Goal: Information Seeking & Learning: Check status

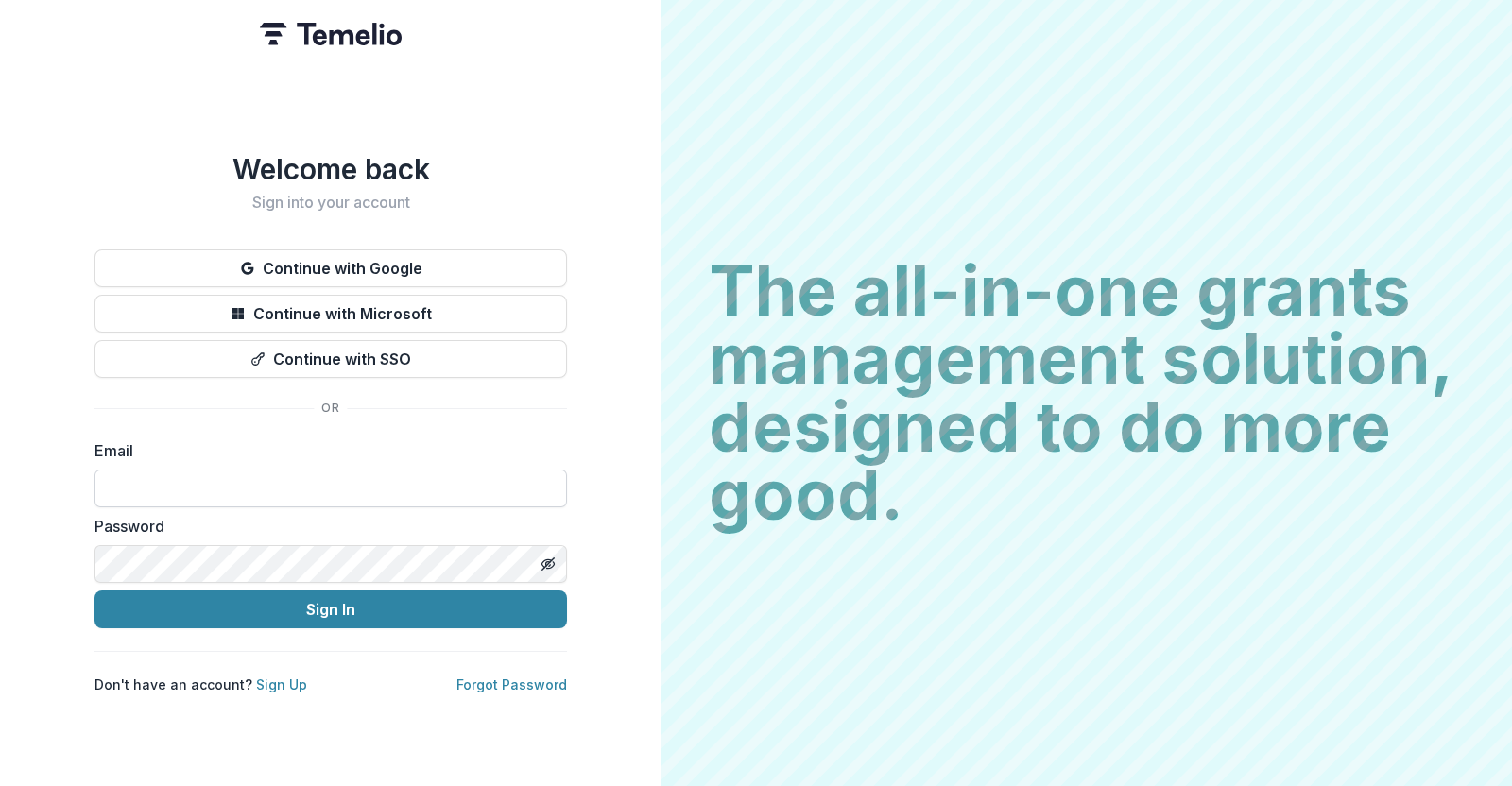
click at [292, 478] on input at bounding box center [331, 489] width 473 height 38
type input "**********"
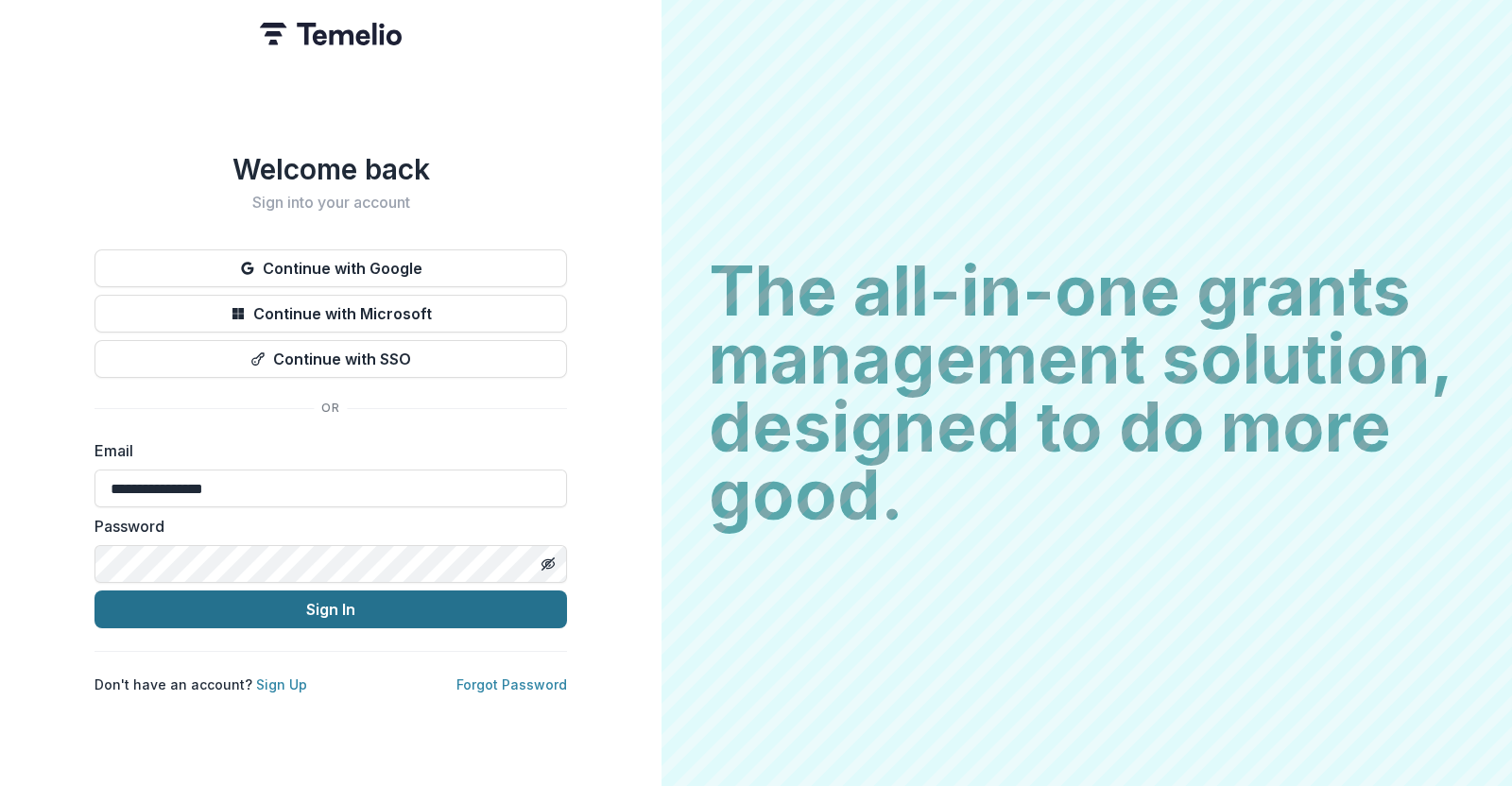
click at [277, 594] on button "Sign In" at bounding box center [331, 609] width 473 height 38
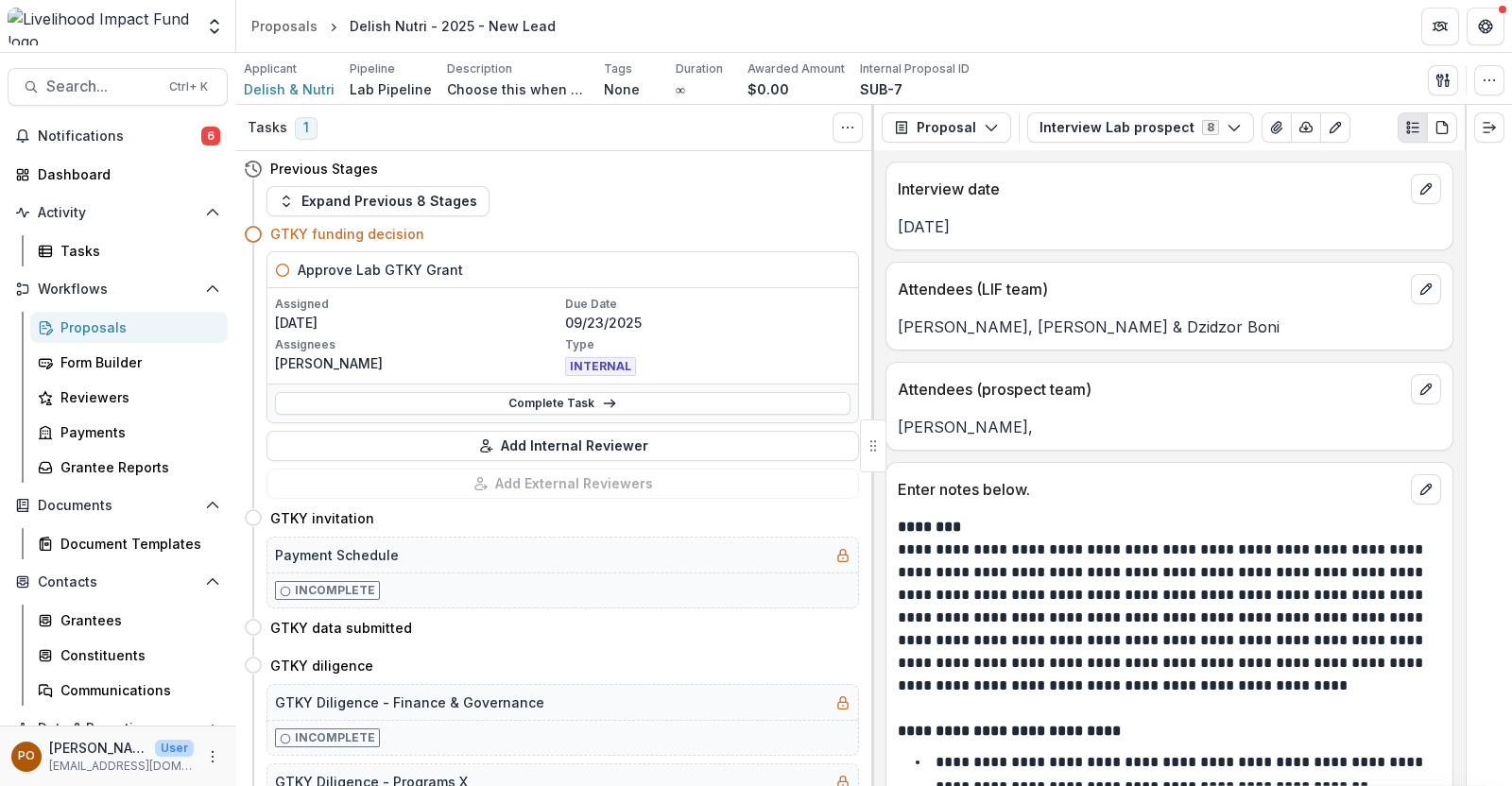
click at [107, 332] on div "Proposals" at bounding box center [137, 328] width 152 height 20
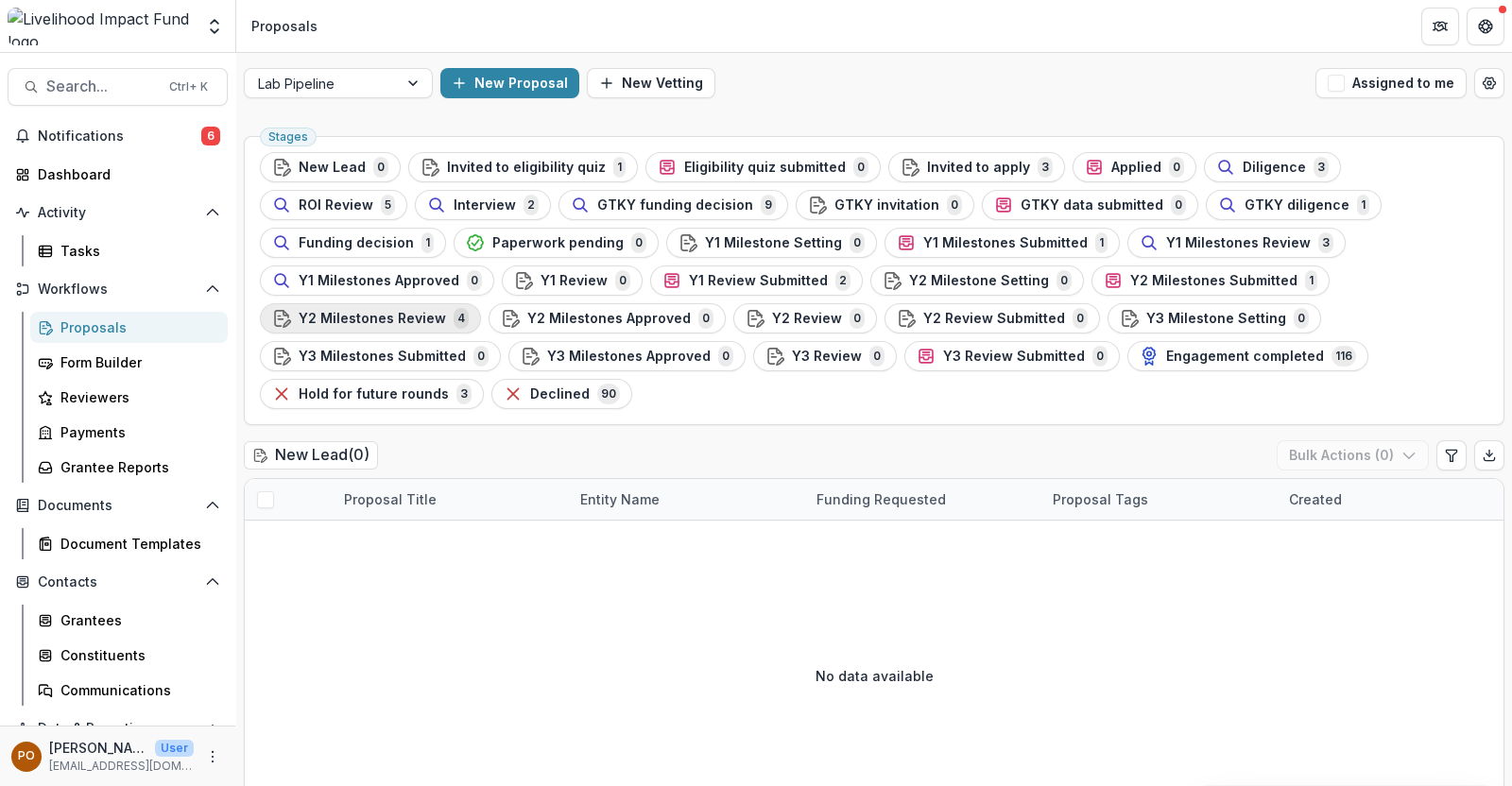
click at [446, 311] on span "Y2 Milestones Review" at bounding box center [372, 319] width 147 height 16
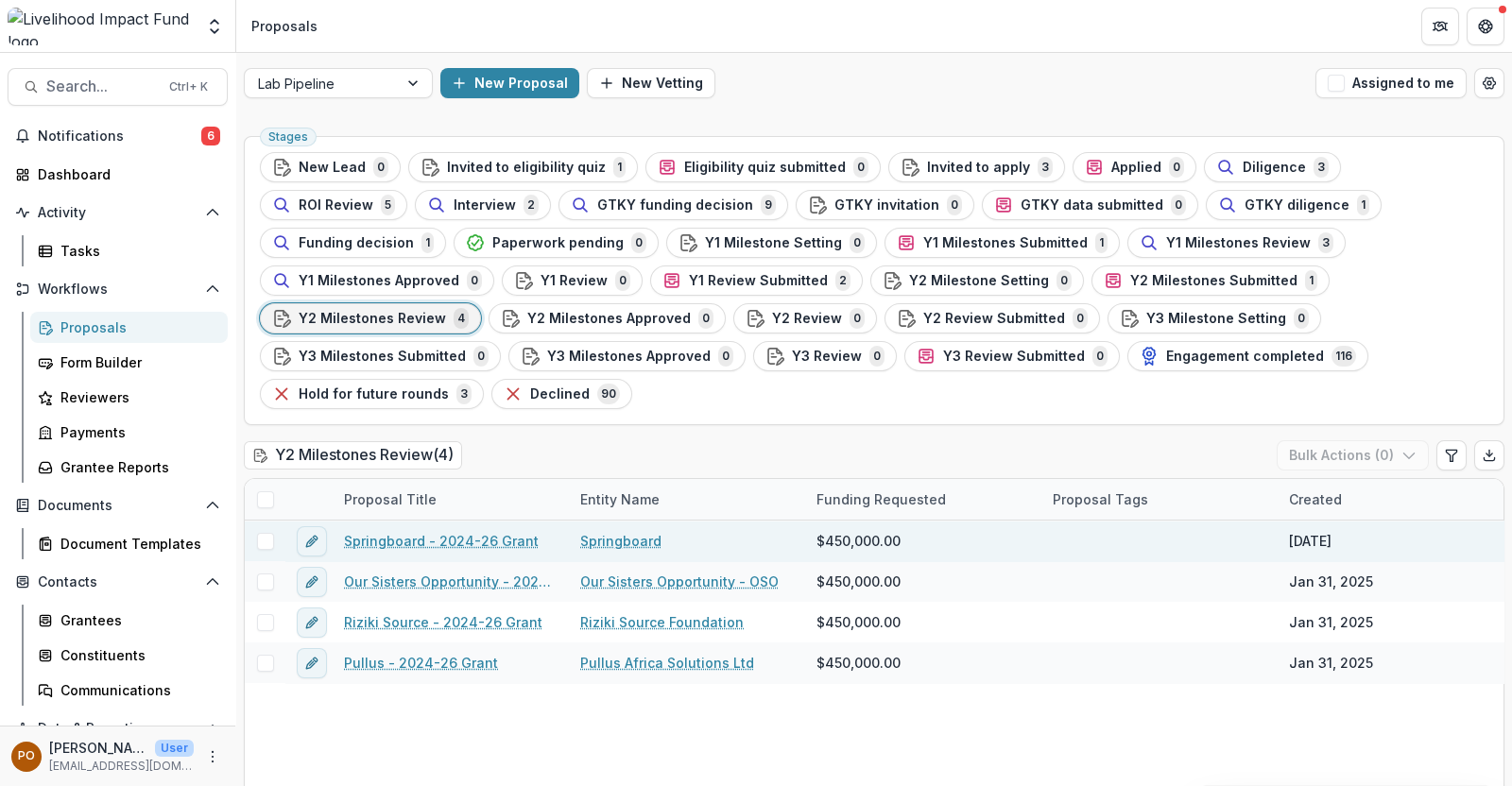
click at [607, 532] on link "Springboard" at bounding box center [621, 541] width 82 height 20
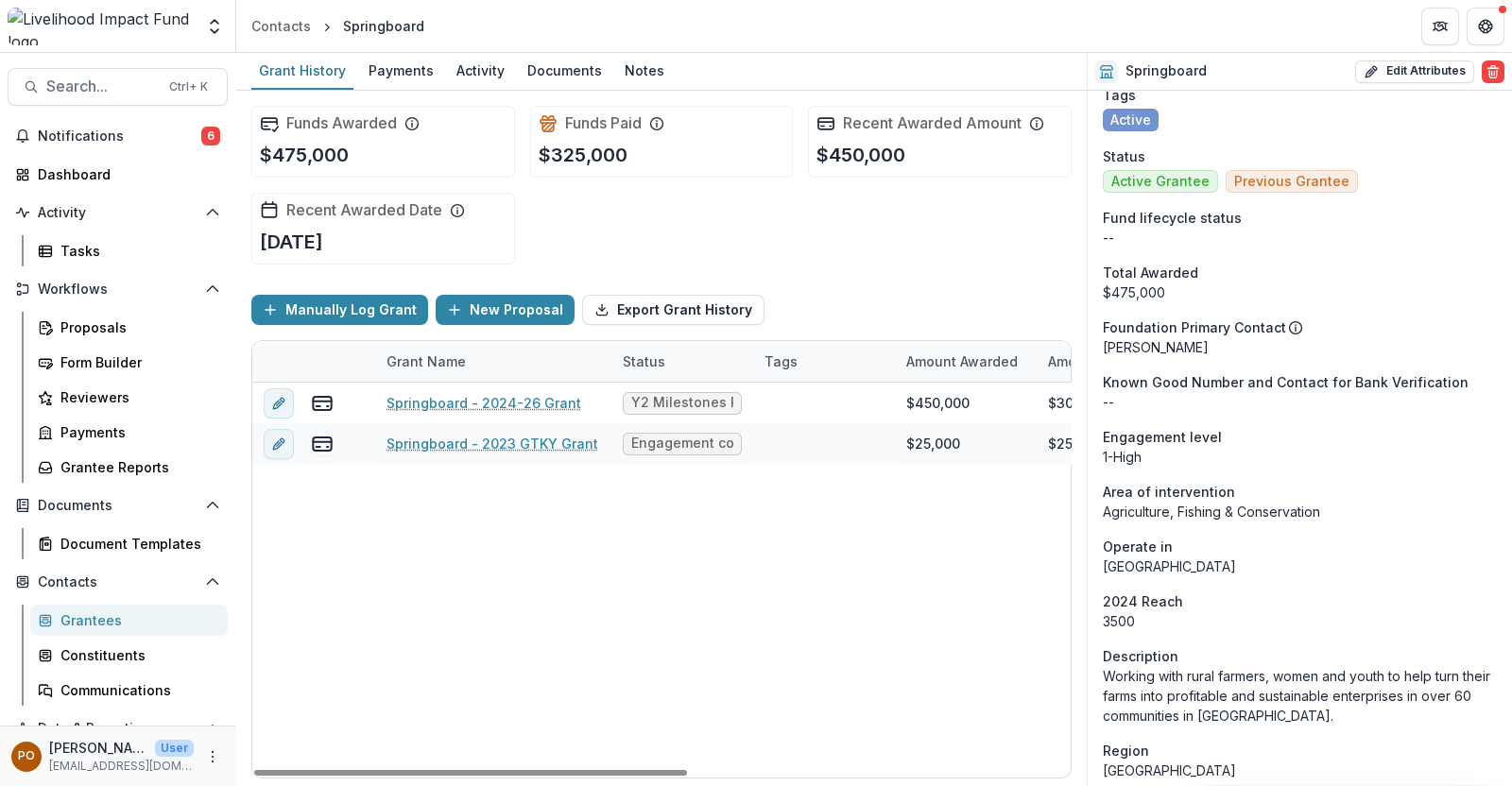
scroll to position [117, 0]
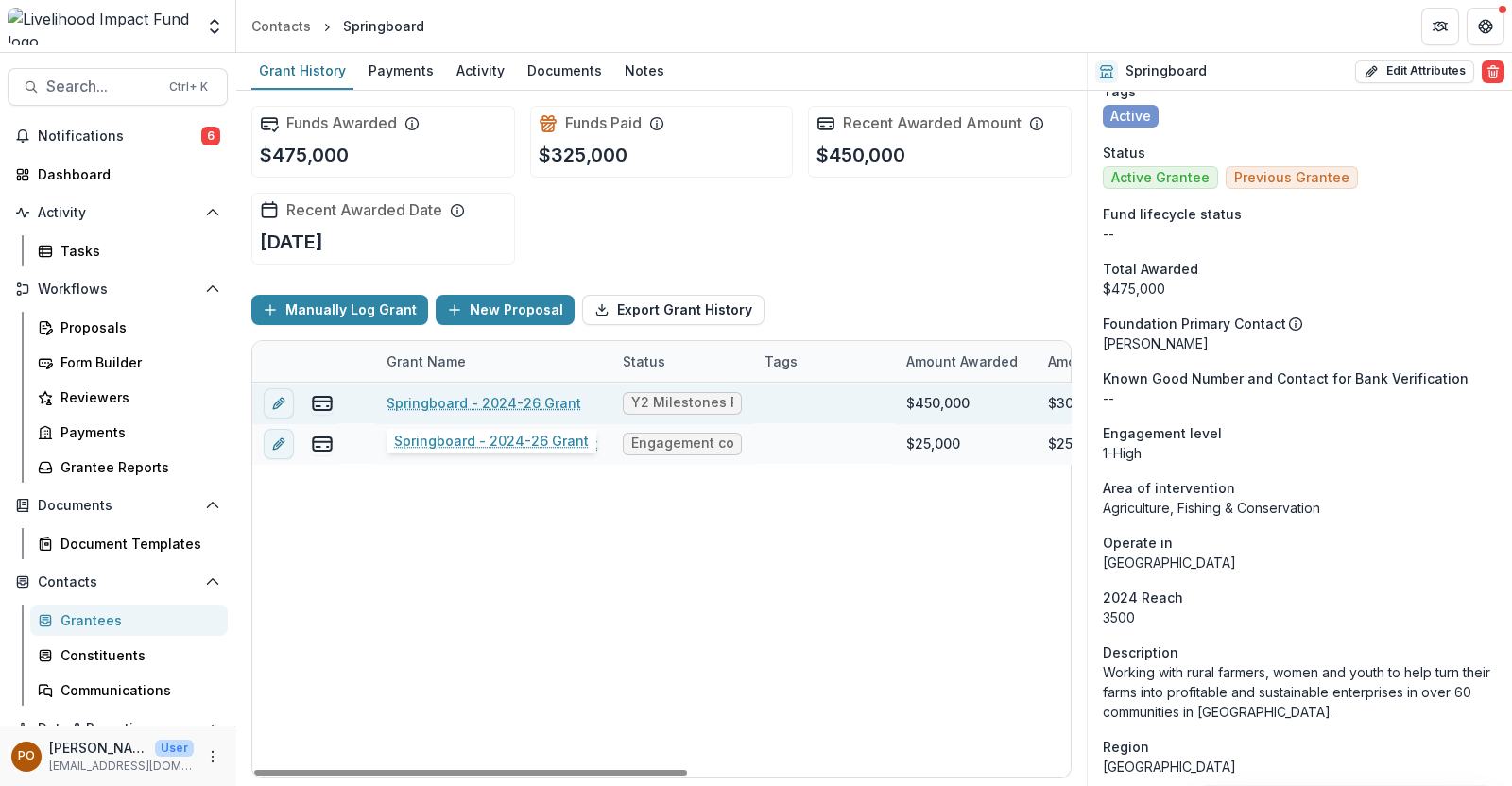
click at [508, 399] on link "Springboard - 2024-26 Grant" at bounding box center [483, 402] width 195 height 20
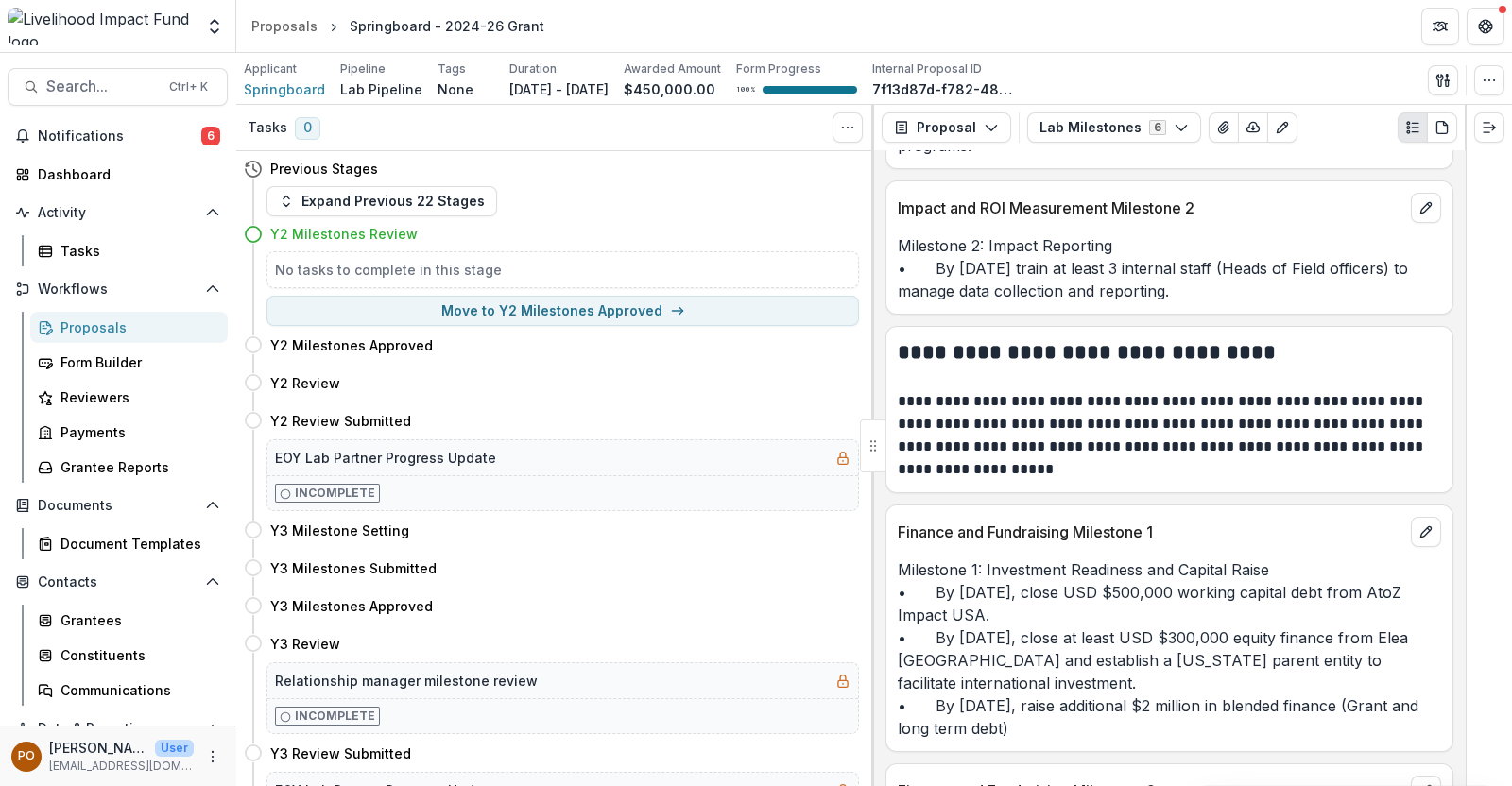
scroll to position [1182, 0]
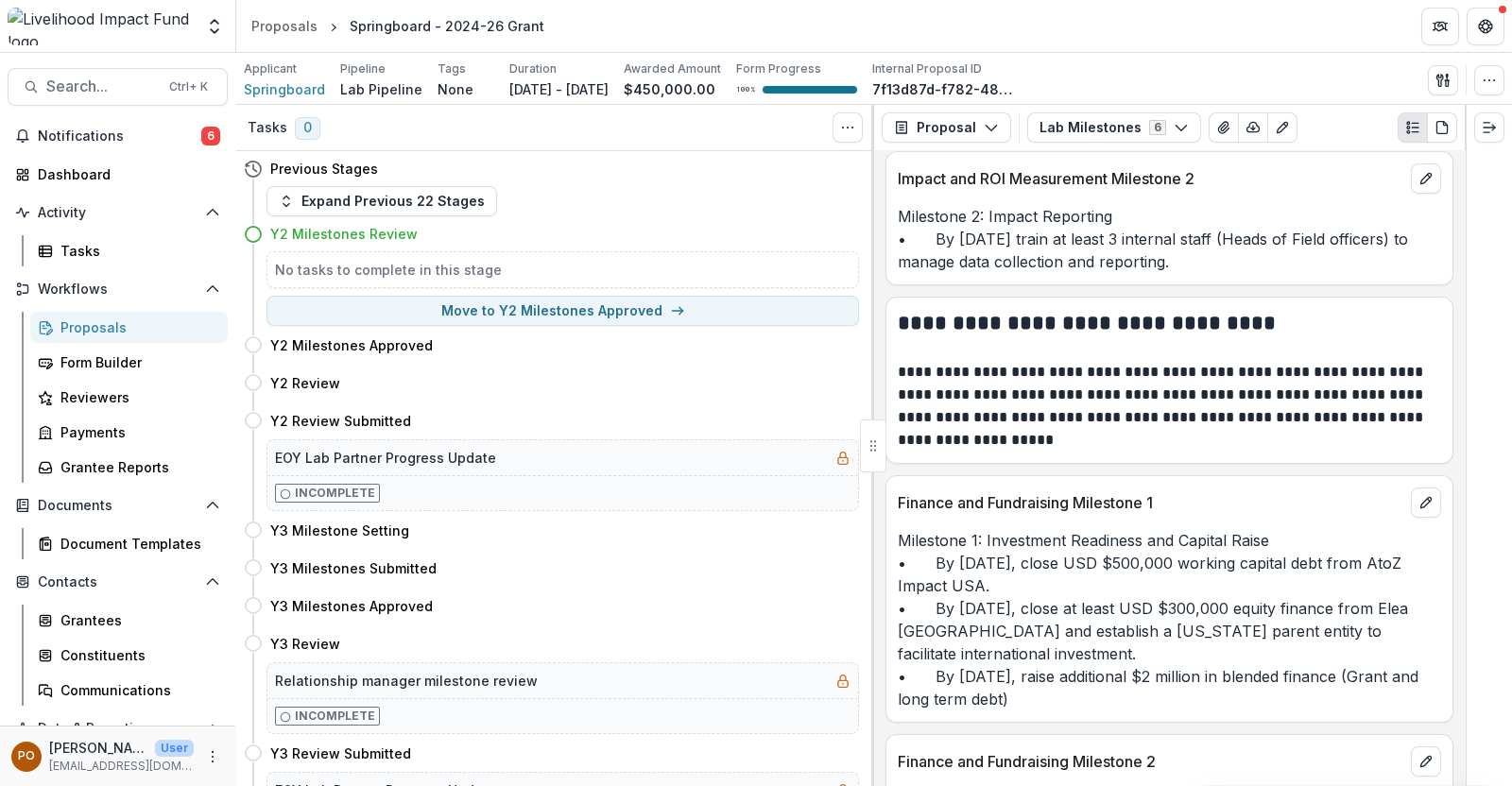
click at [74, 336] on div "Proposals" at bounding box center [137, 328] width 152 height 20
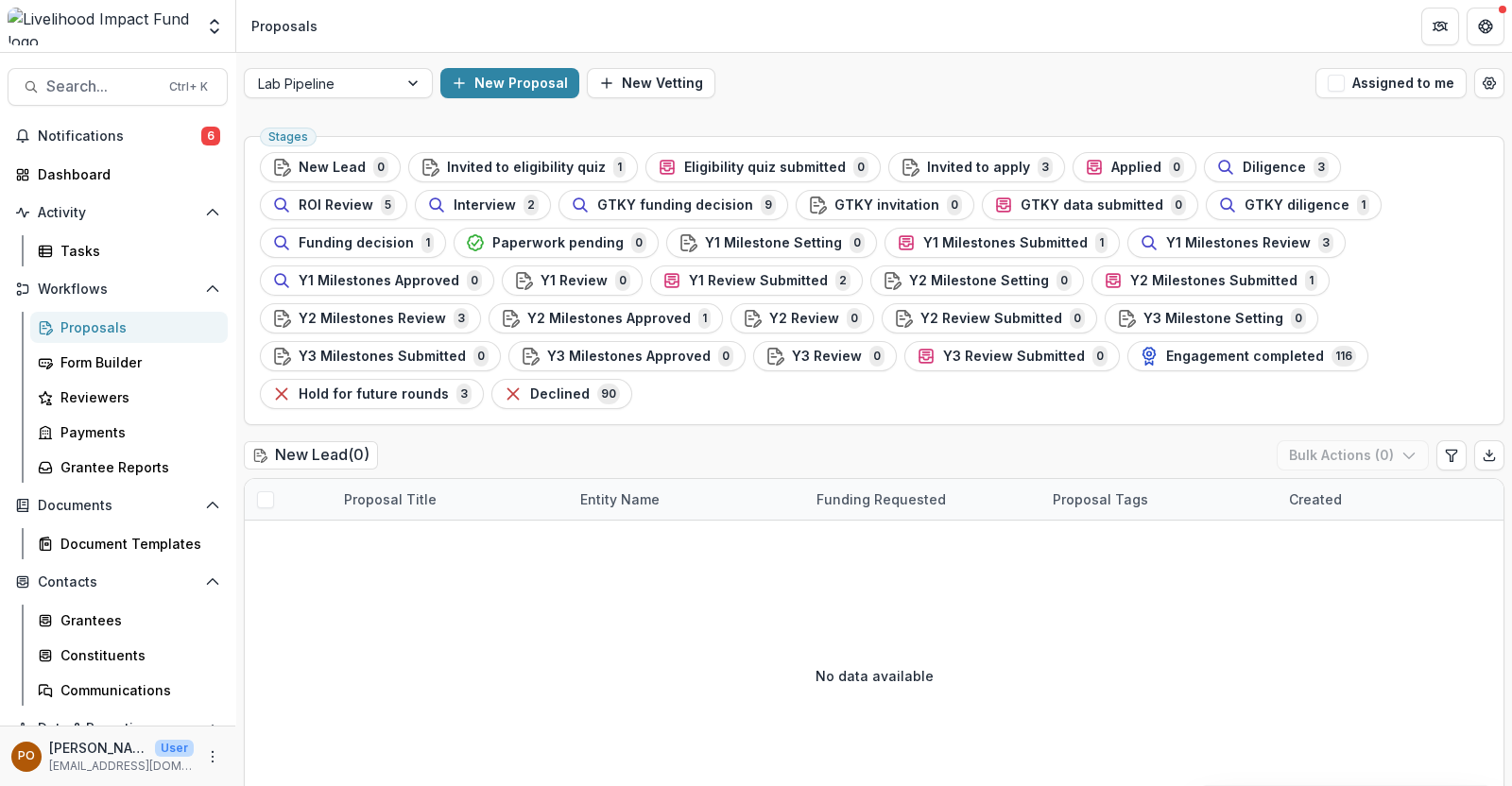
click at [446, 311] on span "Y2 Milestones Review" at bounding box center [372, 319] width 147 height 16
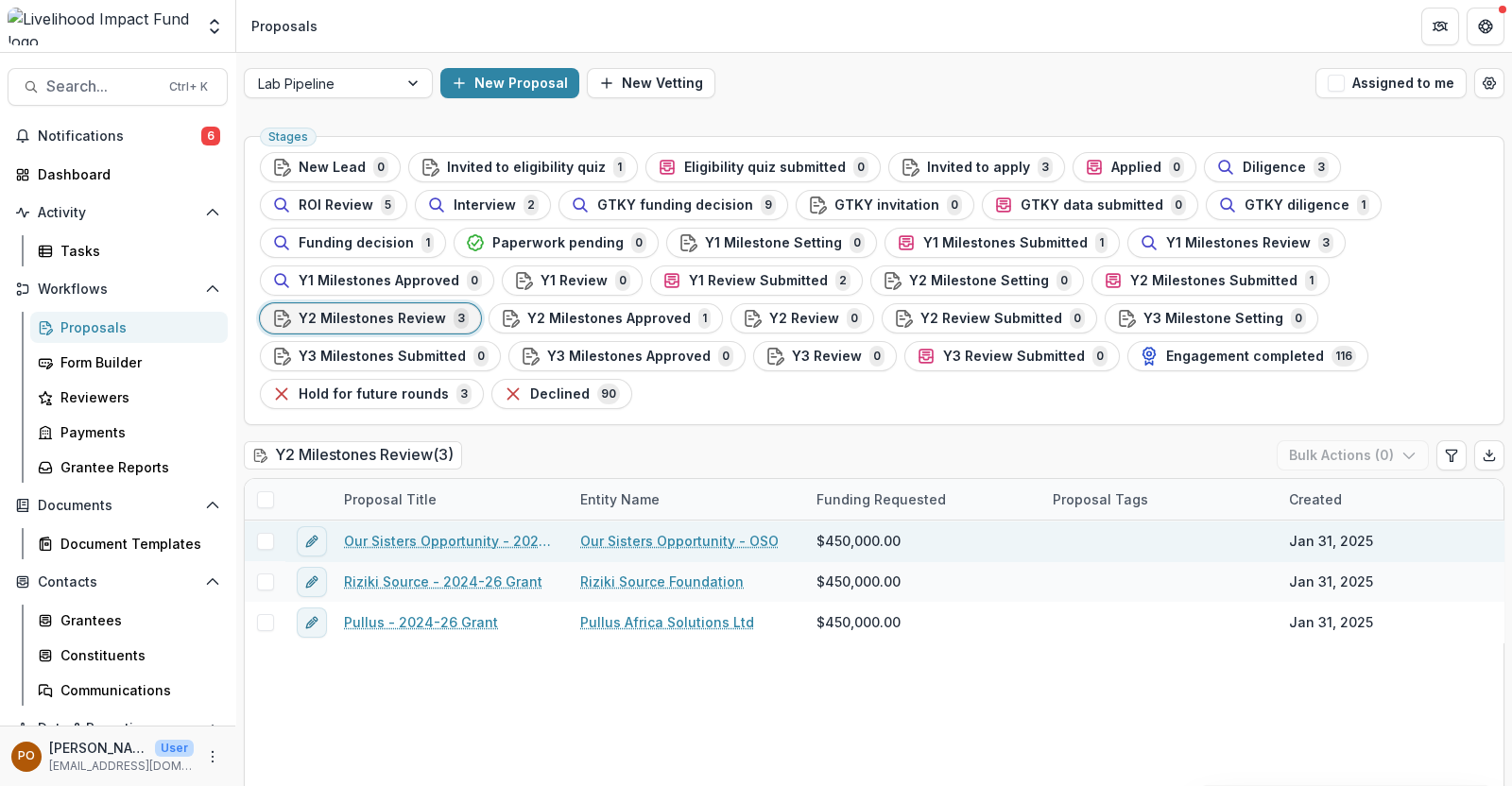
click at [492, 532] on link "Our Sisters Opportunity - 2024-26 Grant" at bounding box center [450, 541] width 214 height 20
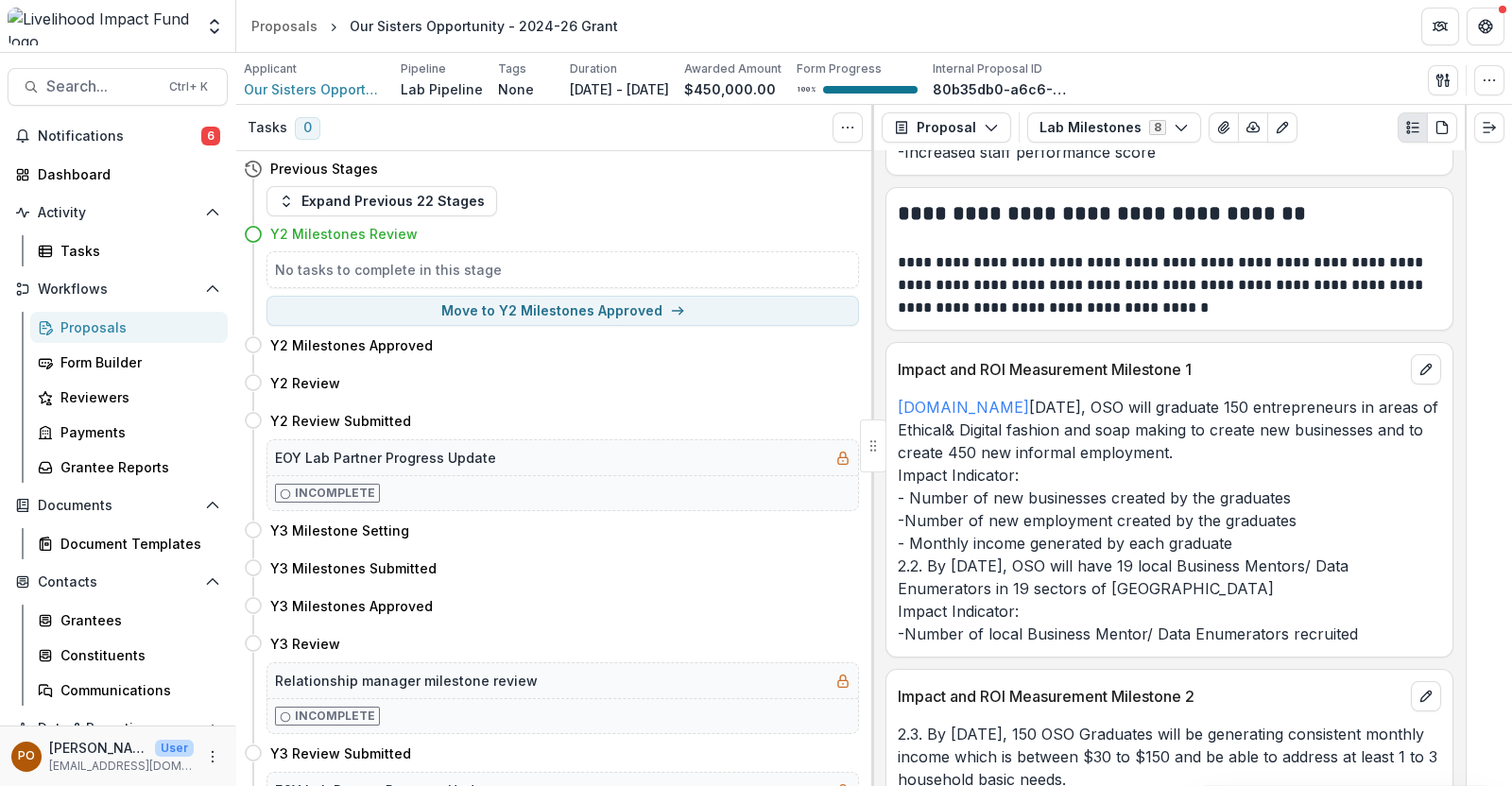
scroll to position [890, 0]
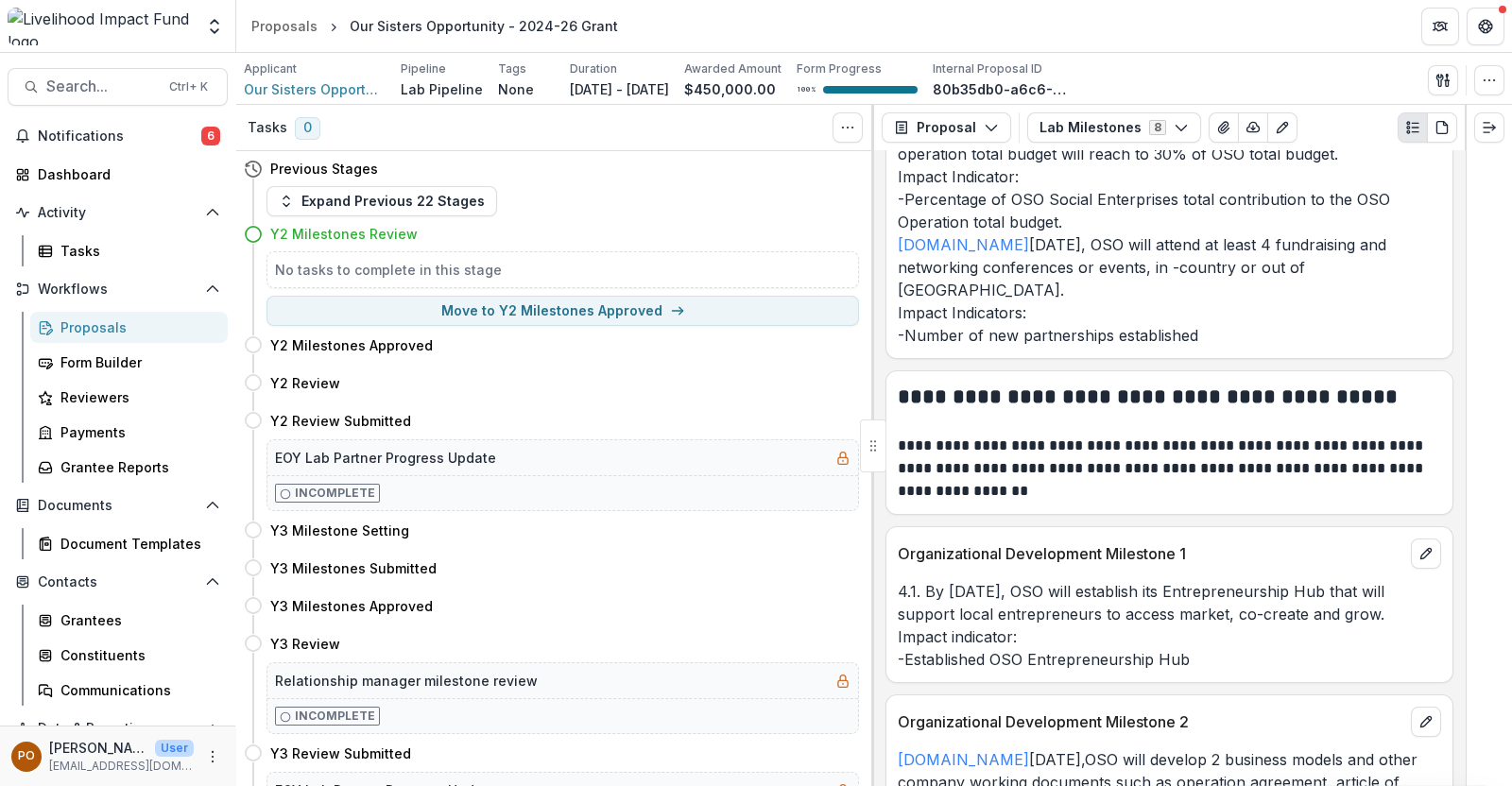
scroll to position [2308, 0]
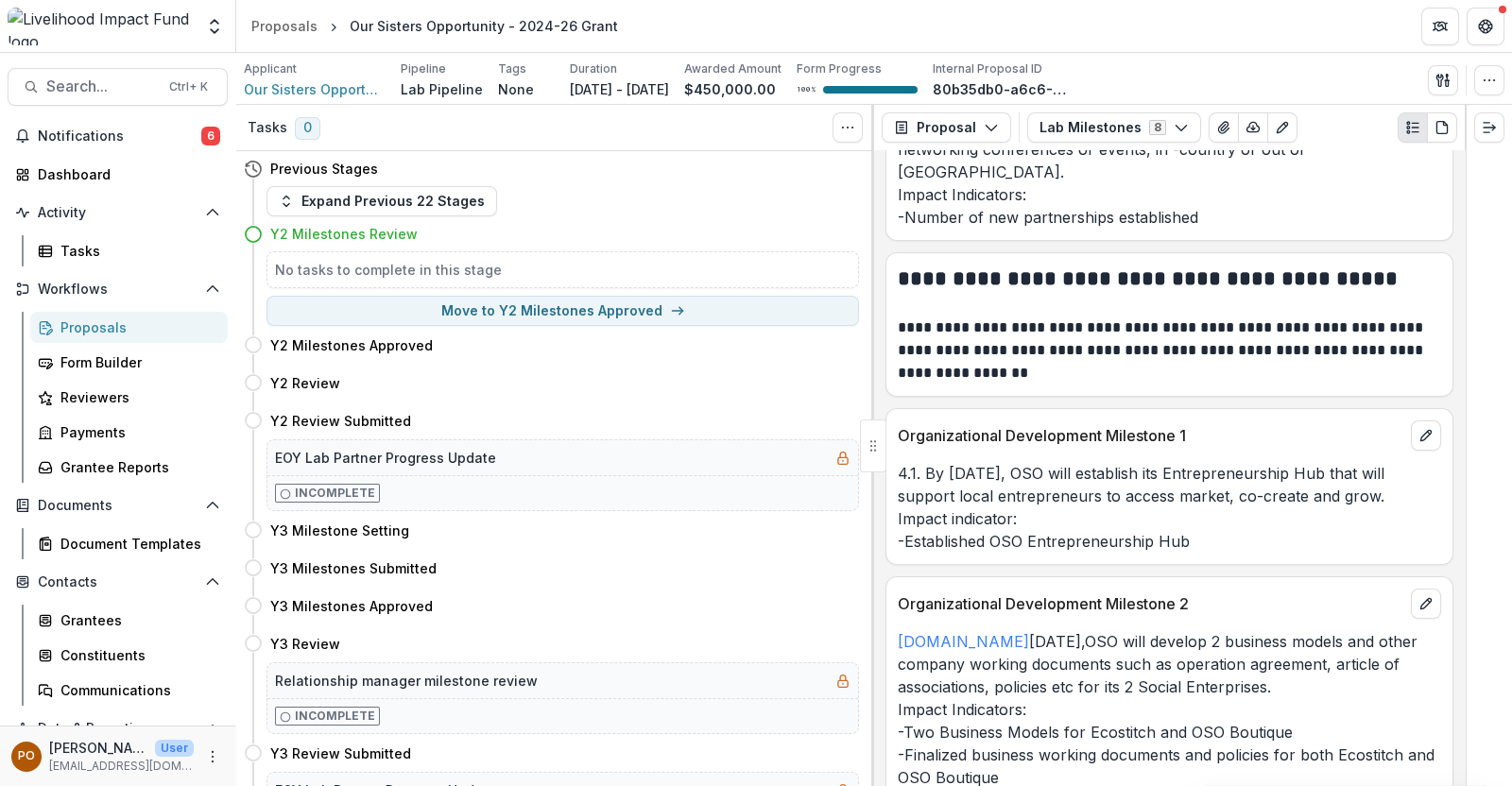
click at [66, 321] on div "Proposals" at bounding box center [137, 328] width 152 height 20
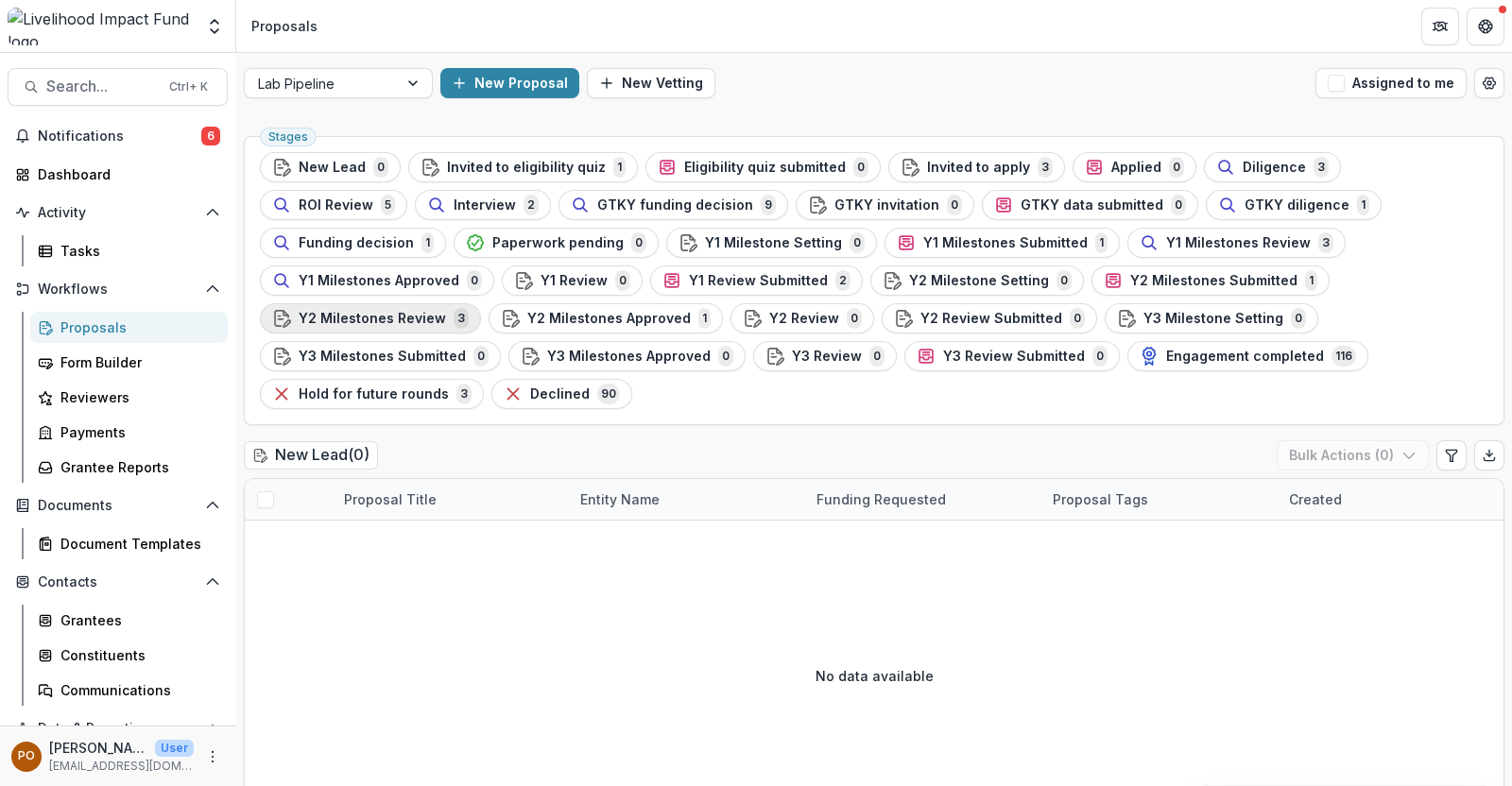
click at [446, 311] on span "Y2 Milestones Review" at bounding box center [372, 319] width 147 height 16
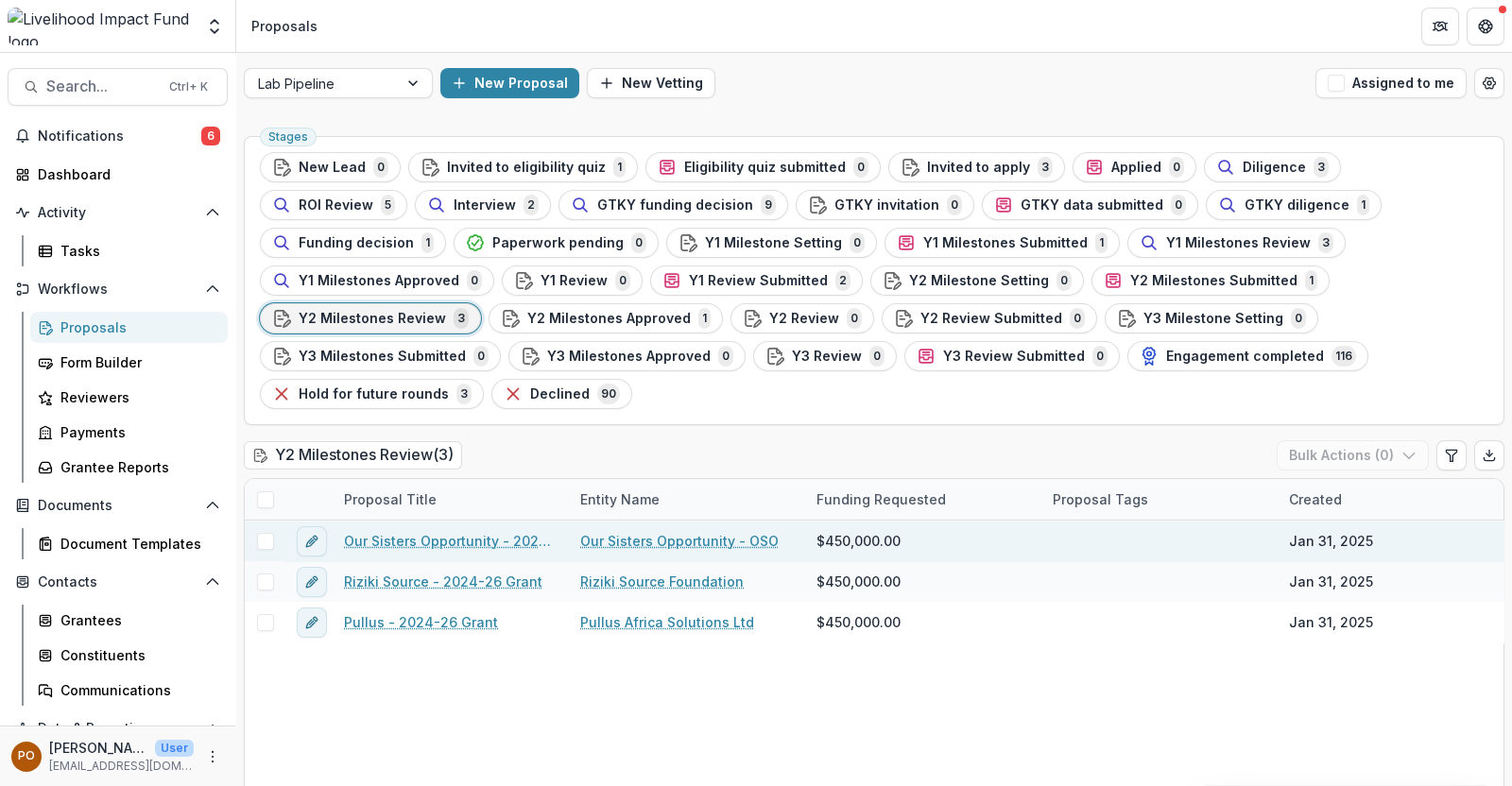
click at [473, 532] on link "Our Sisters Opportunity - 2024-26 Grant" at bounding box center [450, 541] width 214 height 20
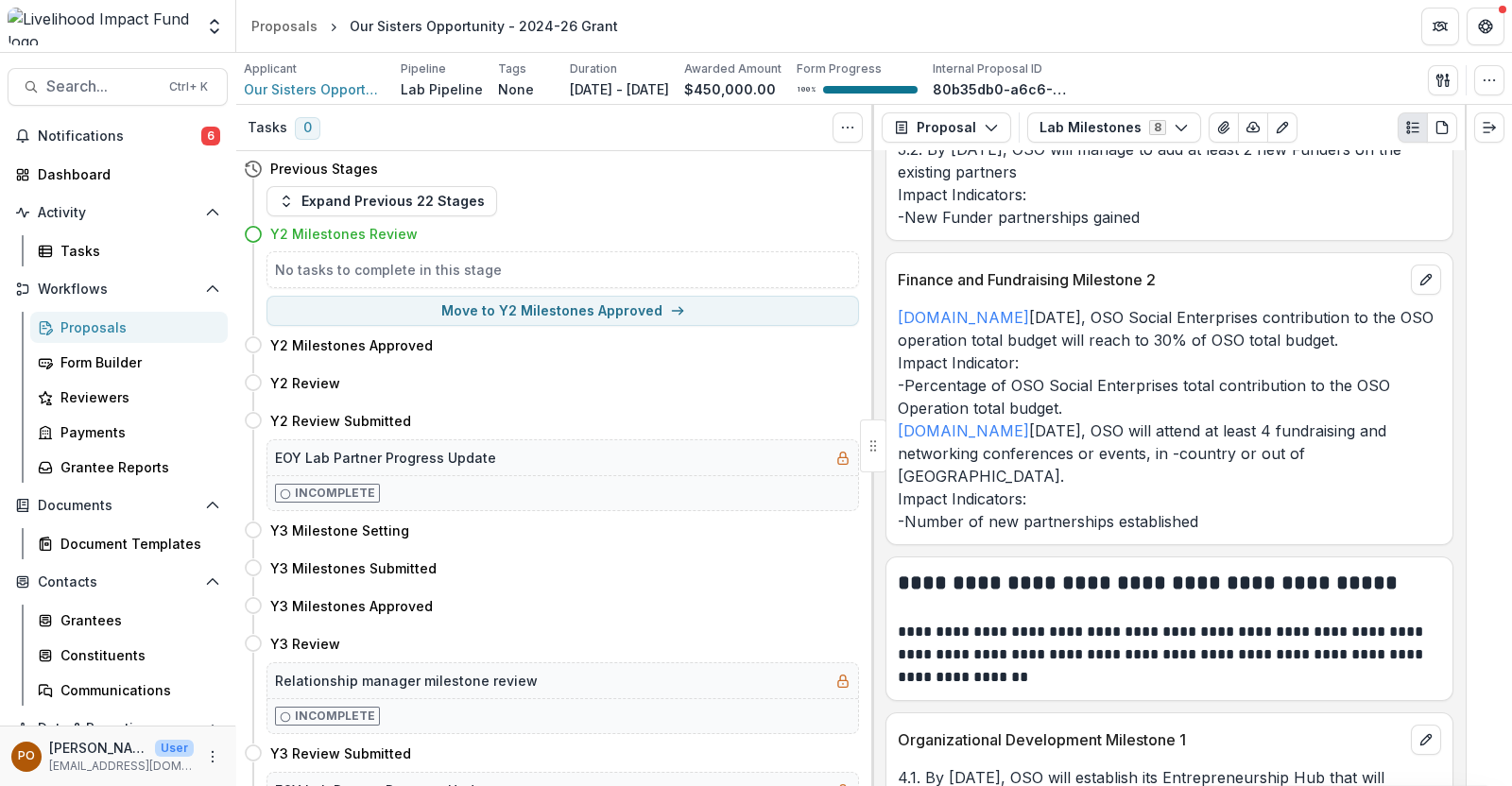
scroll to position [2009, 0]
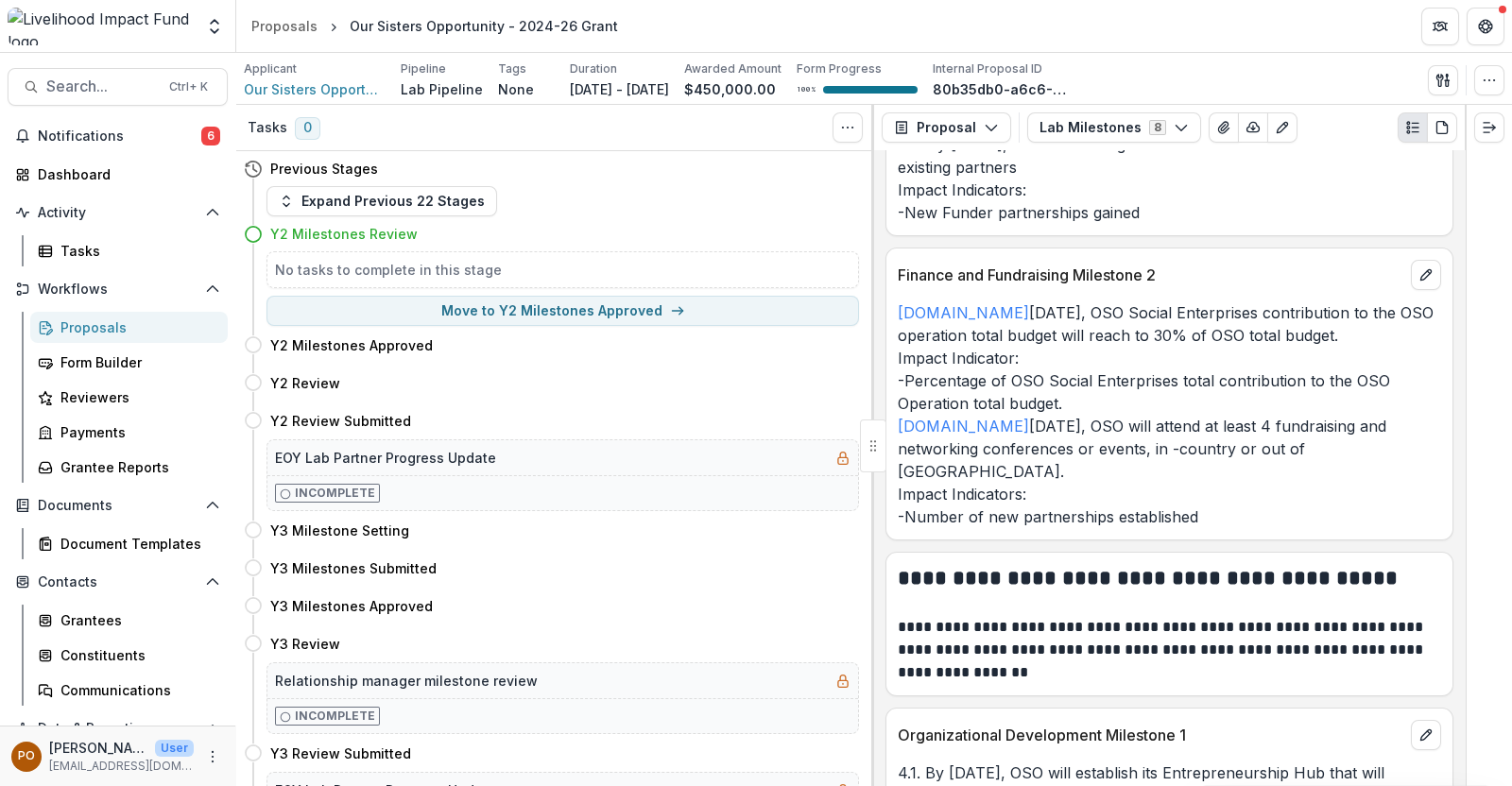
click at [90, 319] on div "Proposals" at bounding box center [137, 328] width 152 height 20
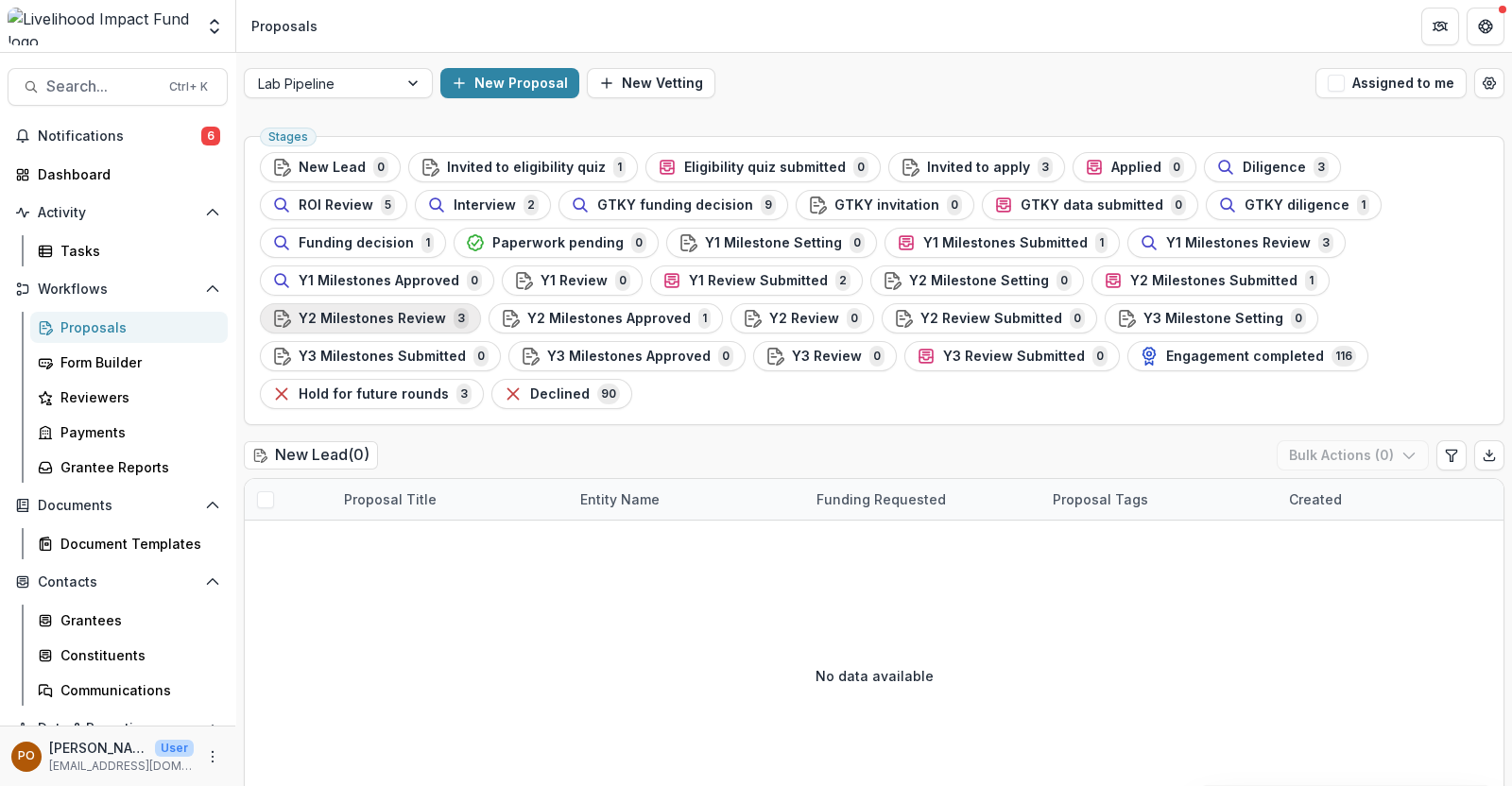
click at [446, 311] on span "Y2 Milestones Review" at bounding box center [372, 319] width 147 height 16
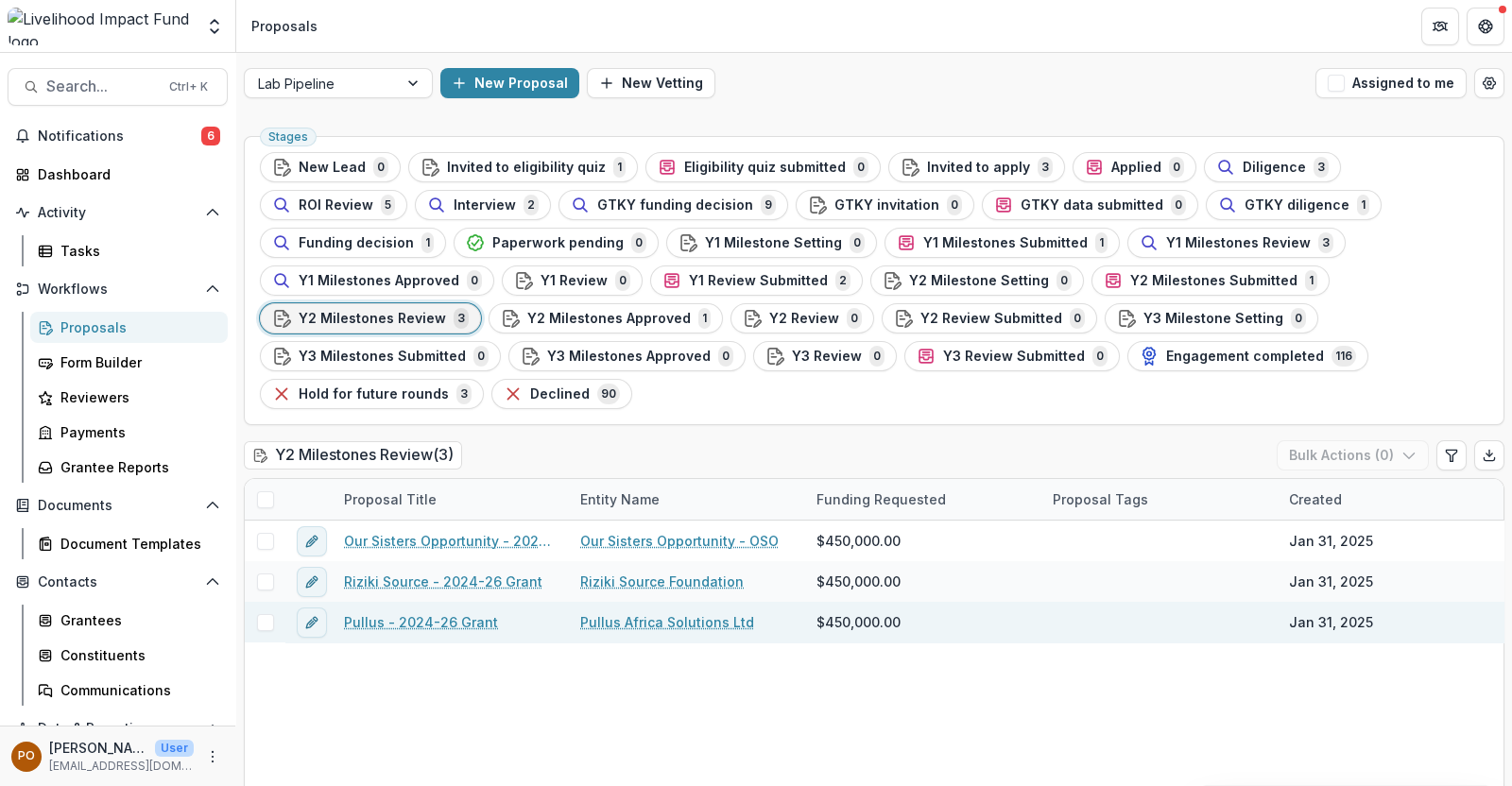
click at [468, 612] on link "Pullus - 2024-26 Grant" at bounding box center [420, 622] width 154 height 20
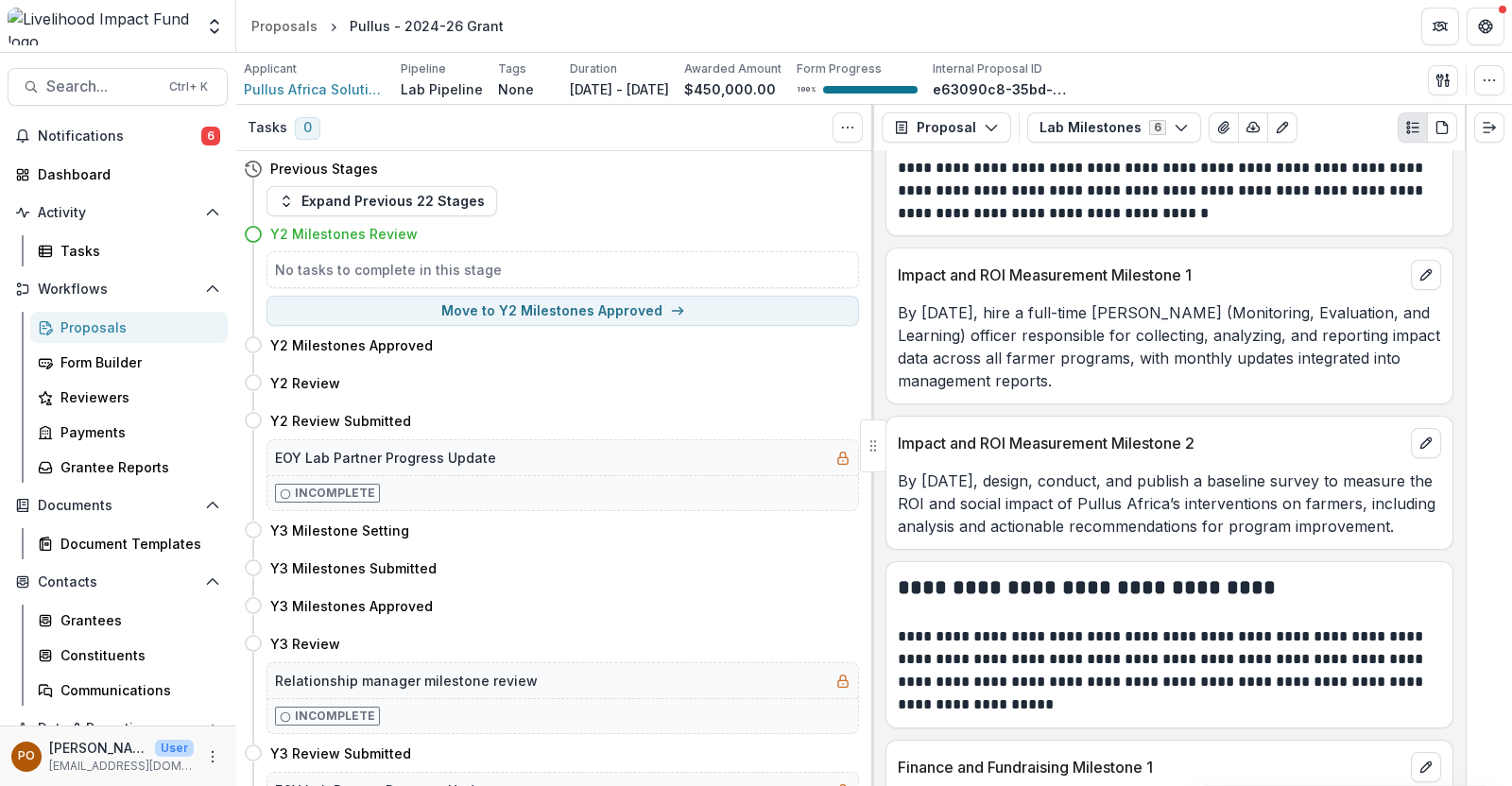
scroll to position [767, 0]
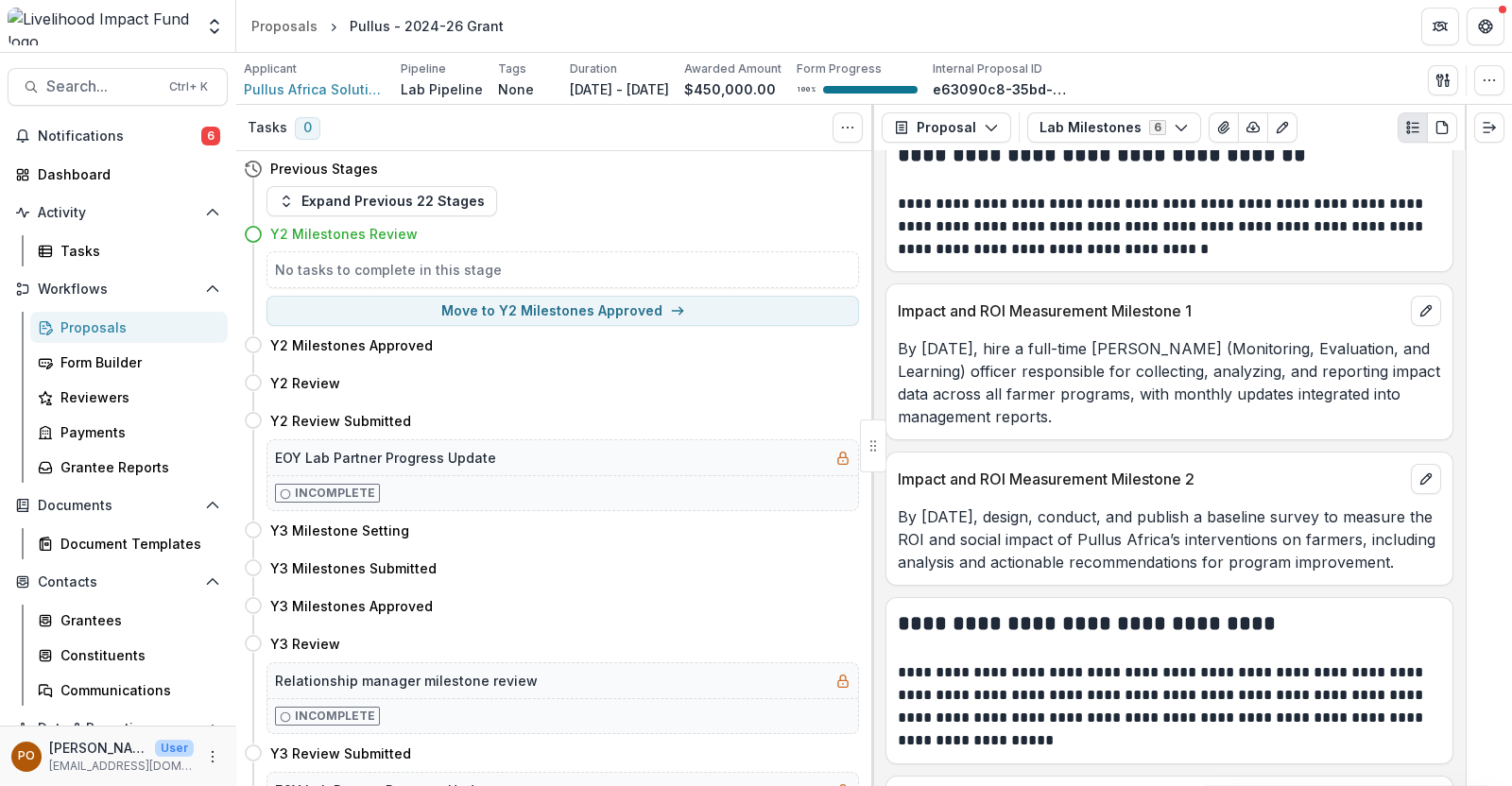
click at [113, 332] on div "Proposals" at bounding box center [137, 328] width 152 height 20
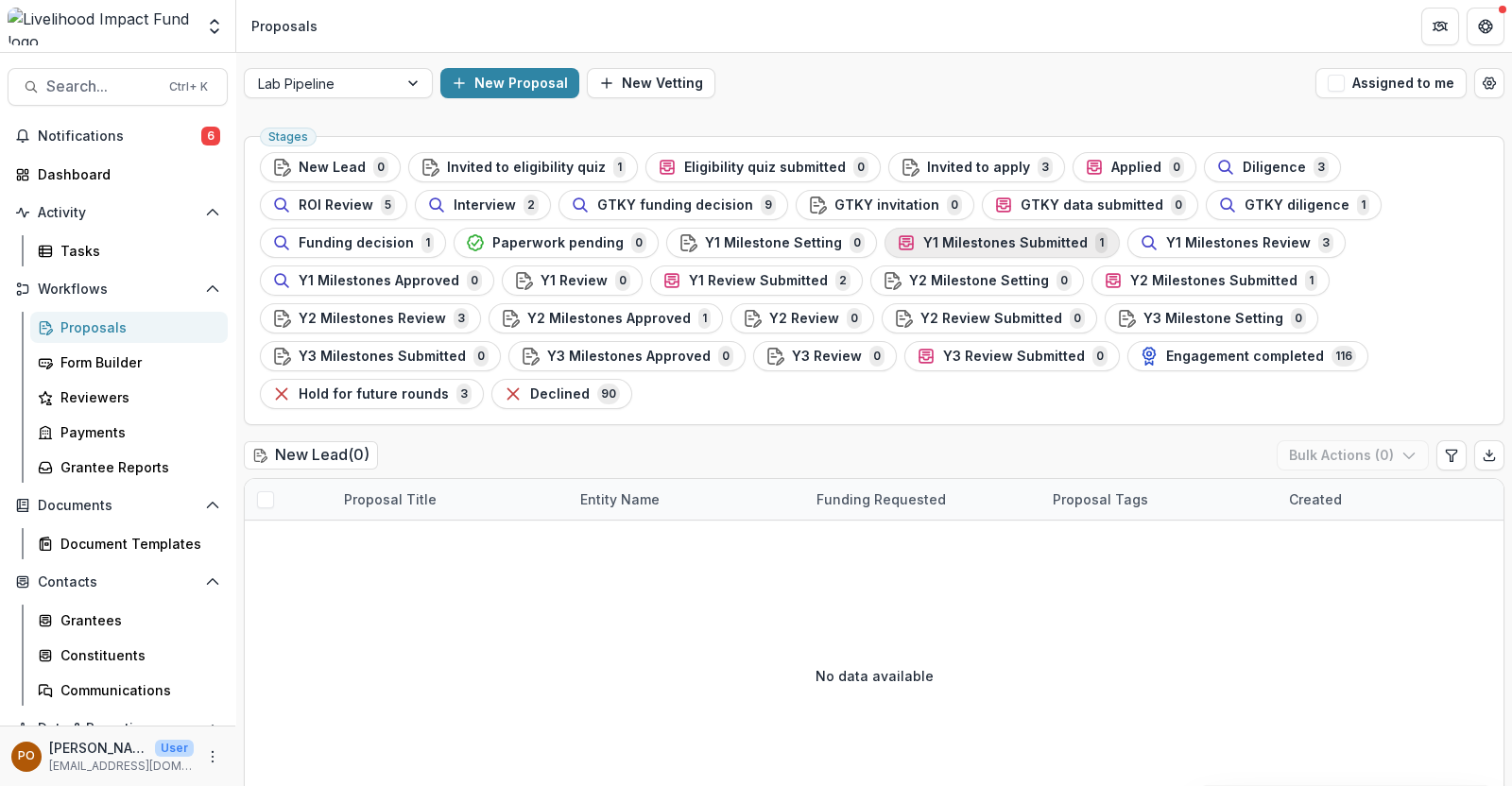
click at [924, 244] on span "Y1 Milestones Submitted" at bounding box center [1005, 243] width 164 height 16
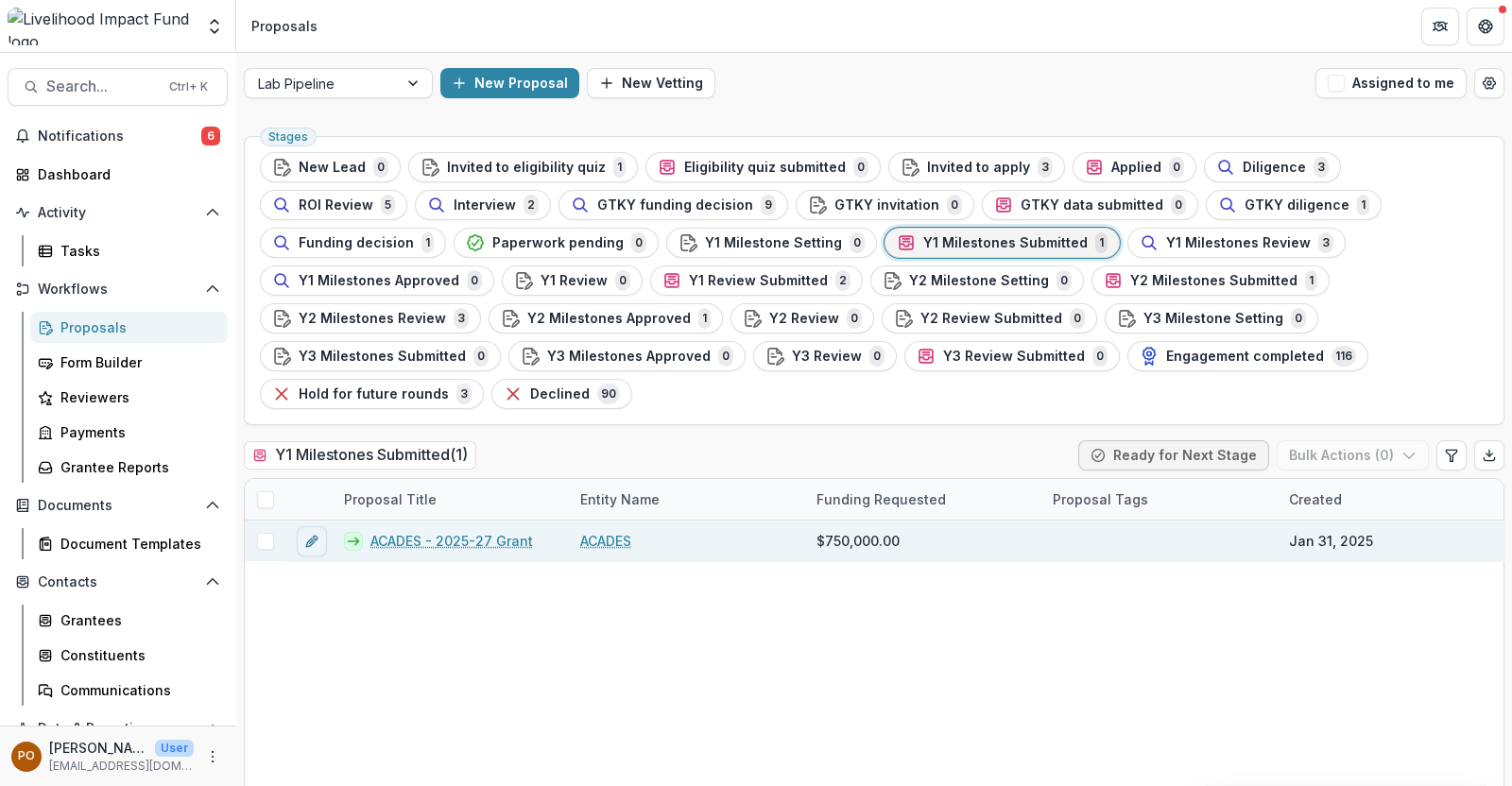
click at [484, 532] on link "ACADES - 2025-27 Grant" at bounding box center [451, 541] width 162 height 20
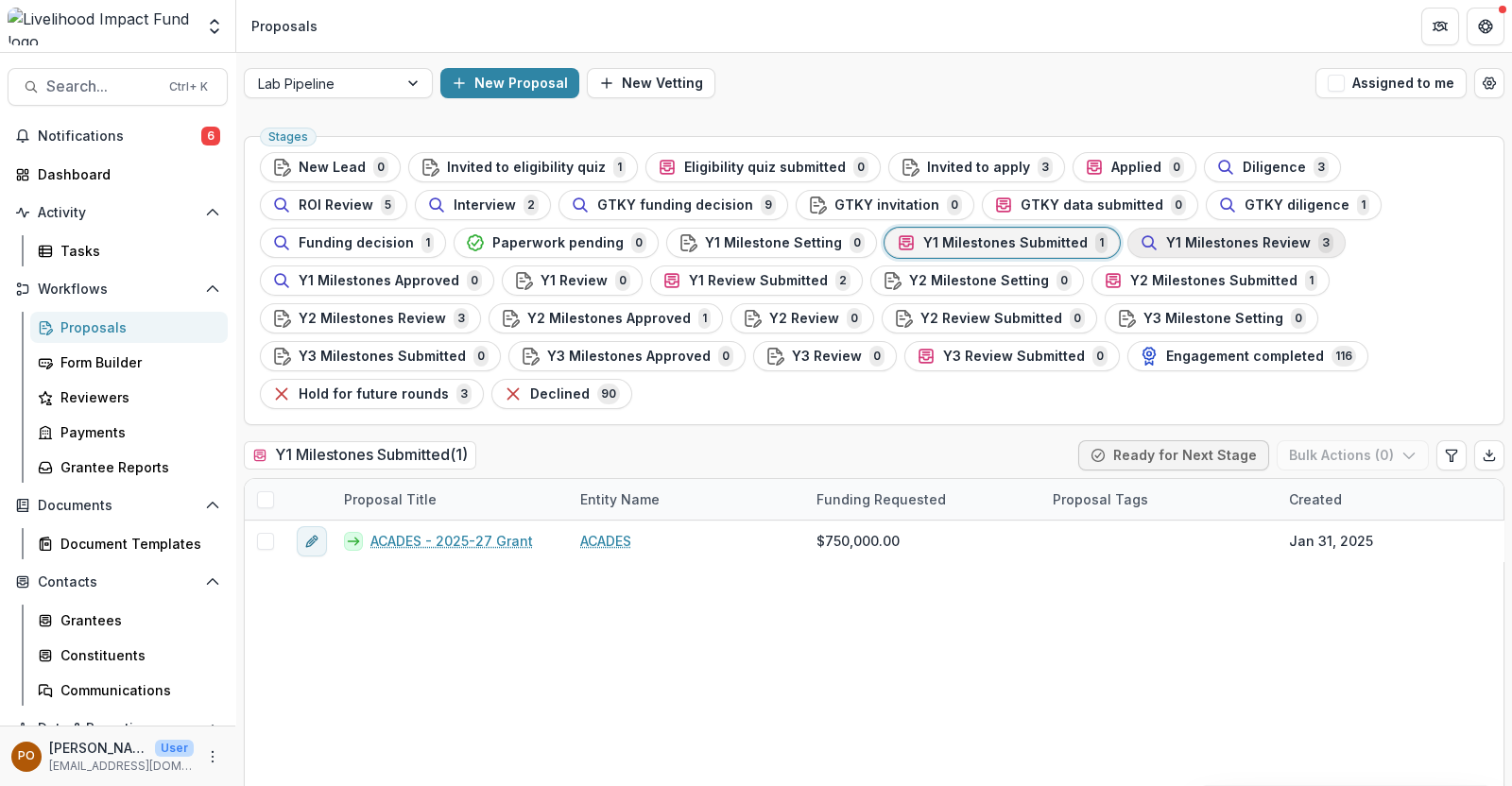
click at [1167, 248] on span "Y1 Milestones Review" at bounding box center [1239, 243] width 144 height 16
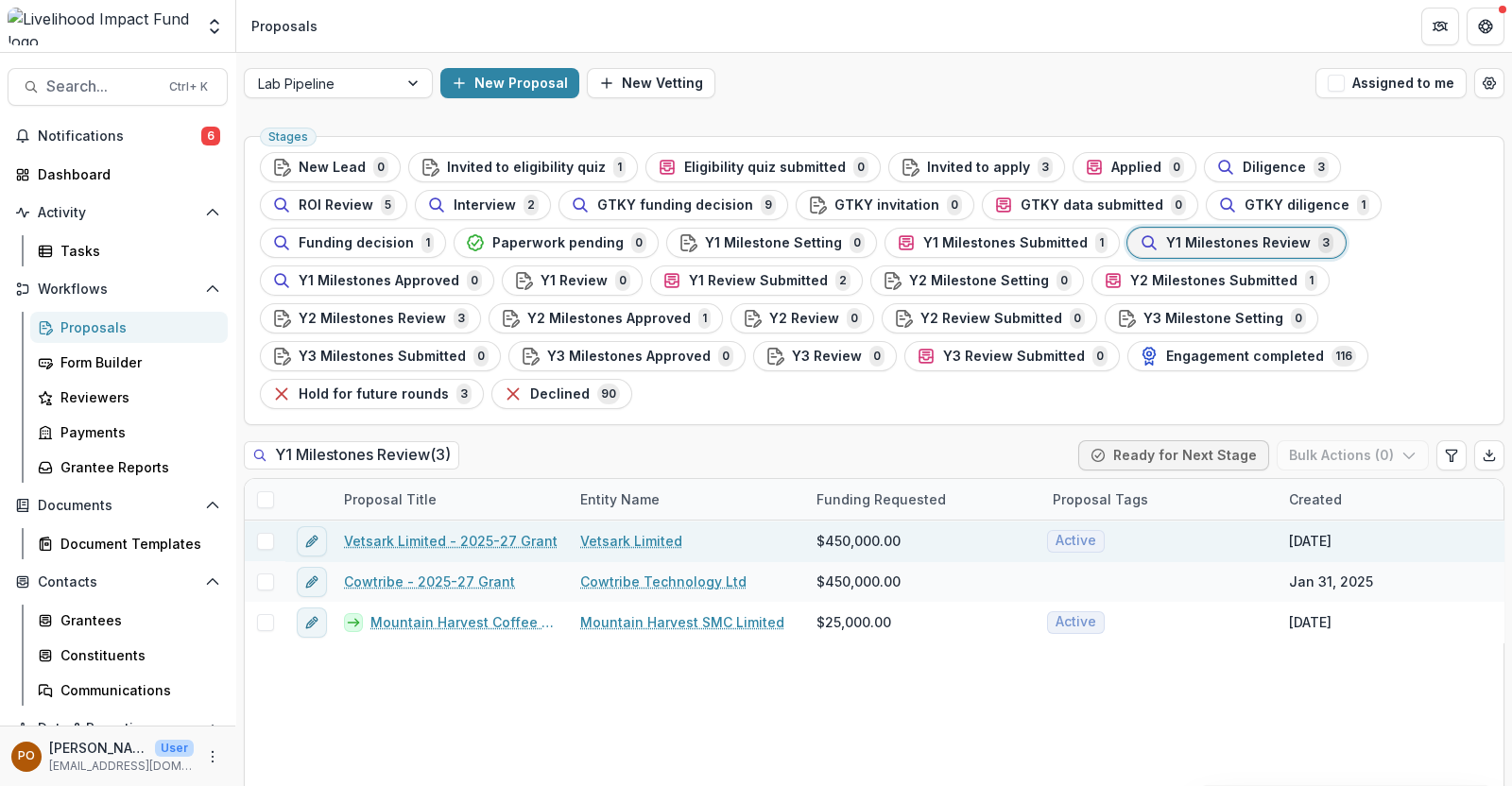
click at [607, 532] on link "Vetsark Limited" at bounding box center [631, 541] width 103 height 20
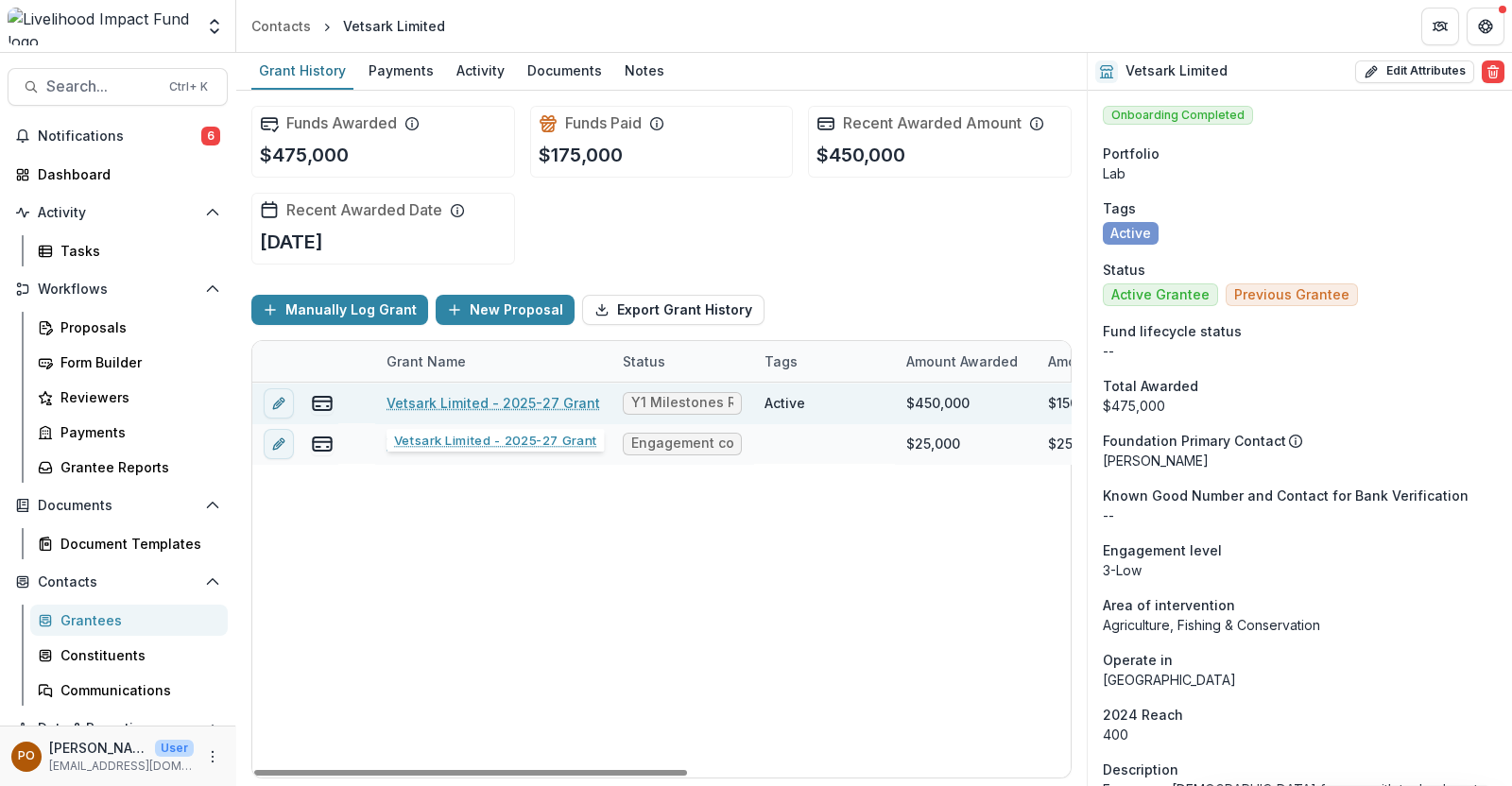
click at [527, 397] on link "Vetsark Limited - 2025-27 Grant" at bounding box center [493, 402] width 214 height 20
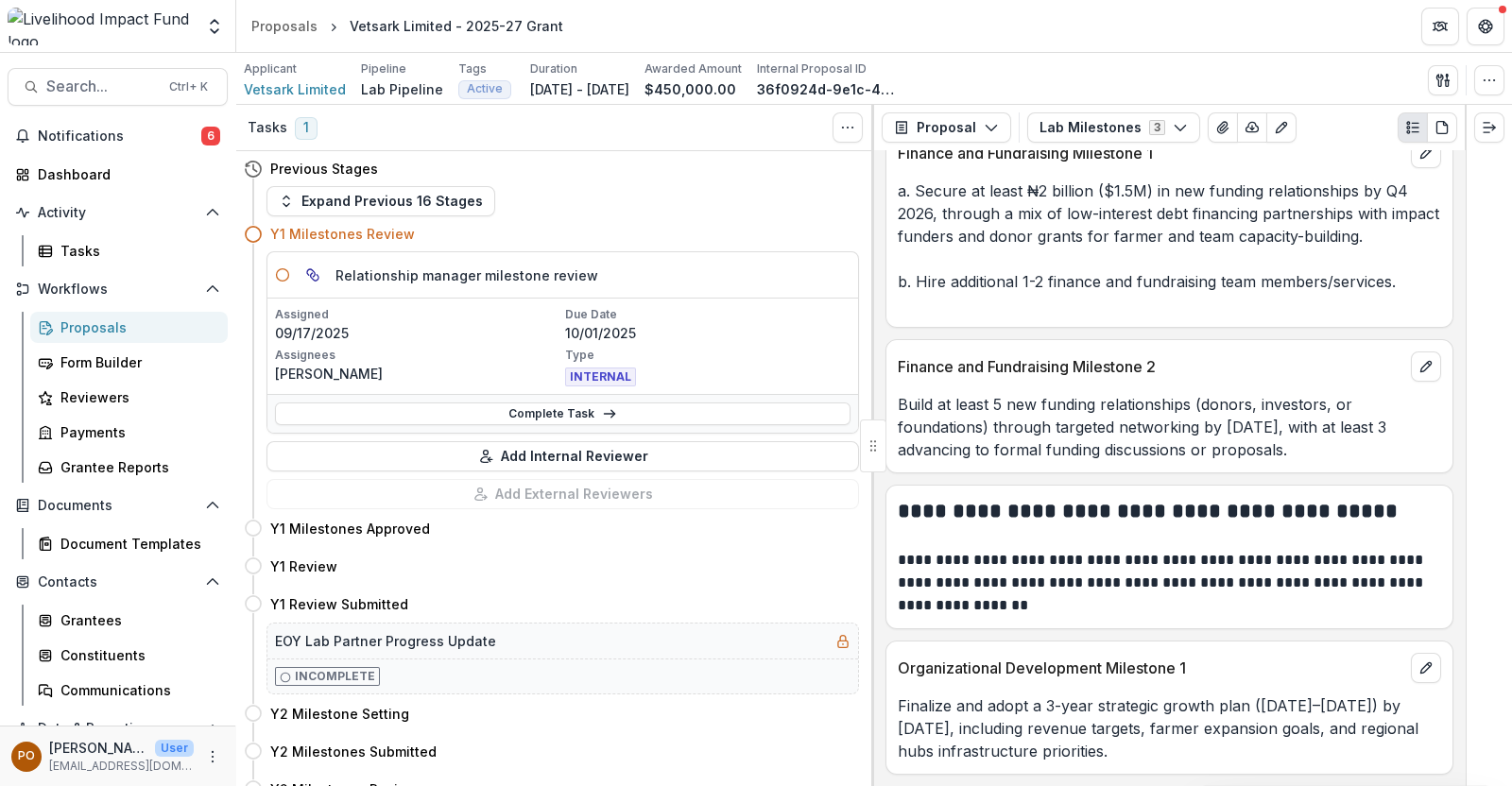
scroll to position [1605, 0]
